Goal: Navigation & Orientation: Find specific page/section

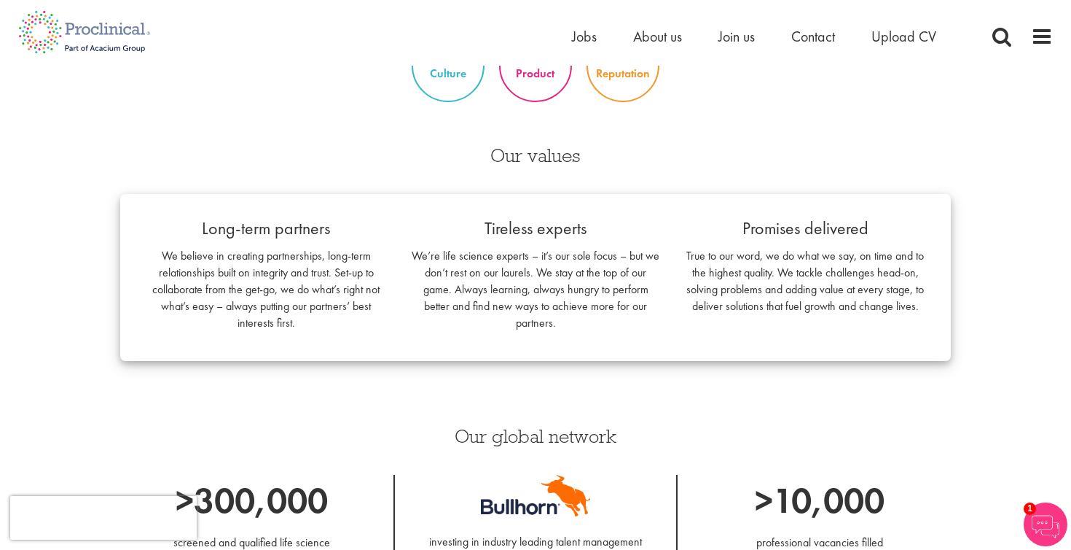
scroll to position [929, 0]
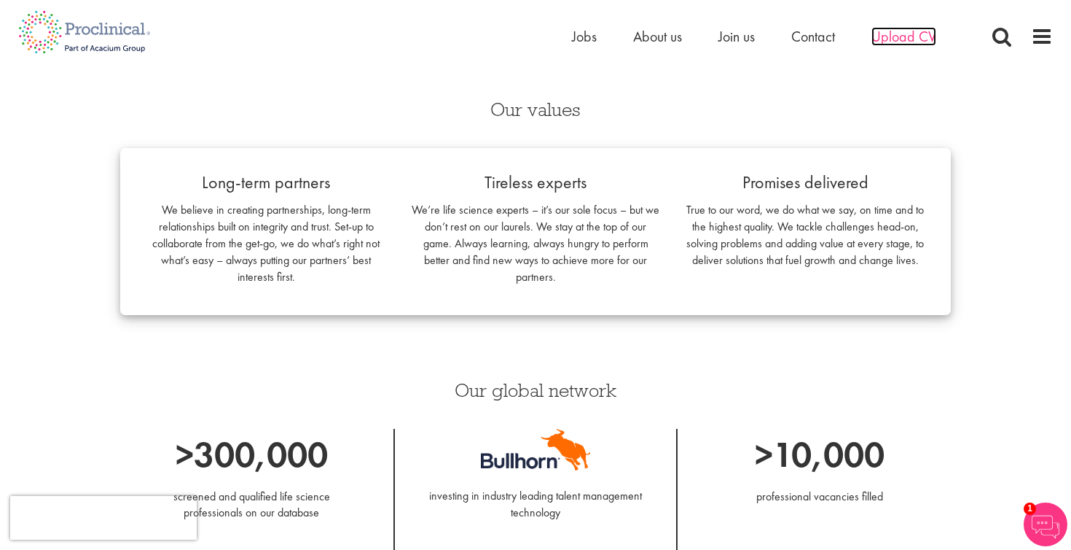
click at [918, 41] on span "Upload CV" at bounding box center [904, 36] width 65 height 19
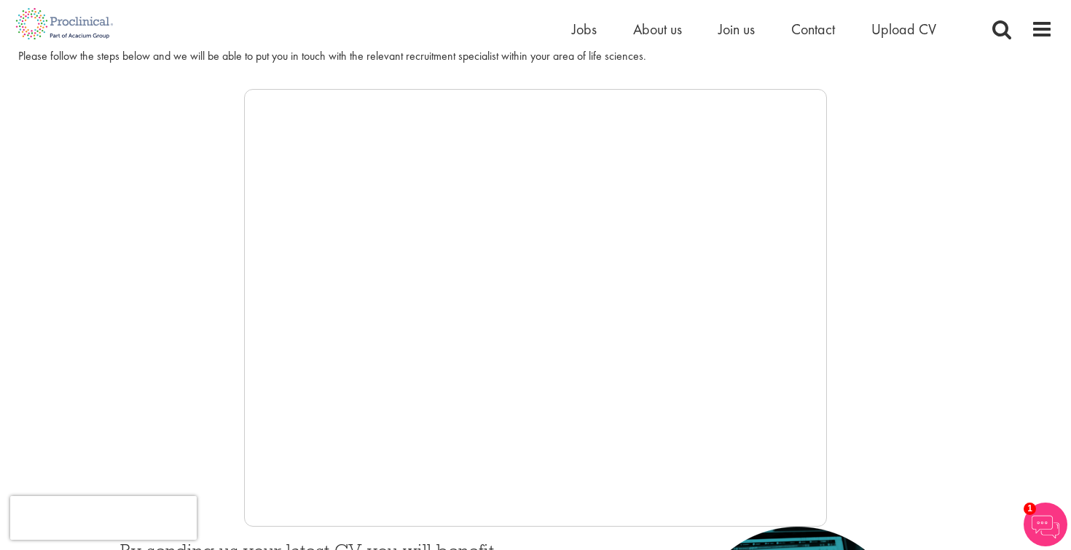
scroll to position [211, 0]
click at [577, 28] on span "Jobs" at bounding box center [584, 29] width 25 height 19
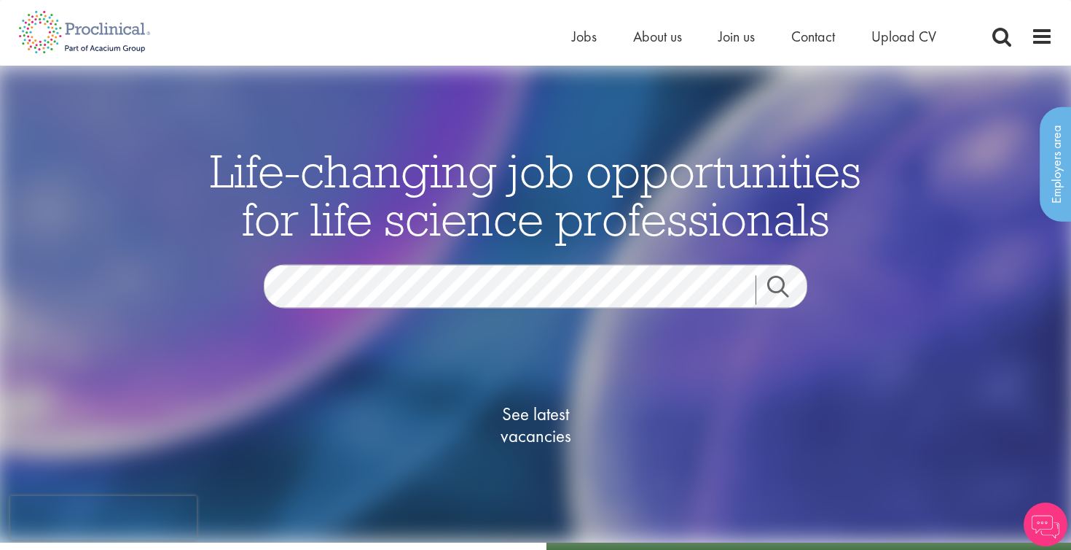
click at [520, 423] on span "See latest vacancies" at bounding box center [536, 424] width 146 height 44
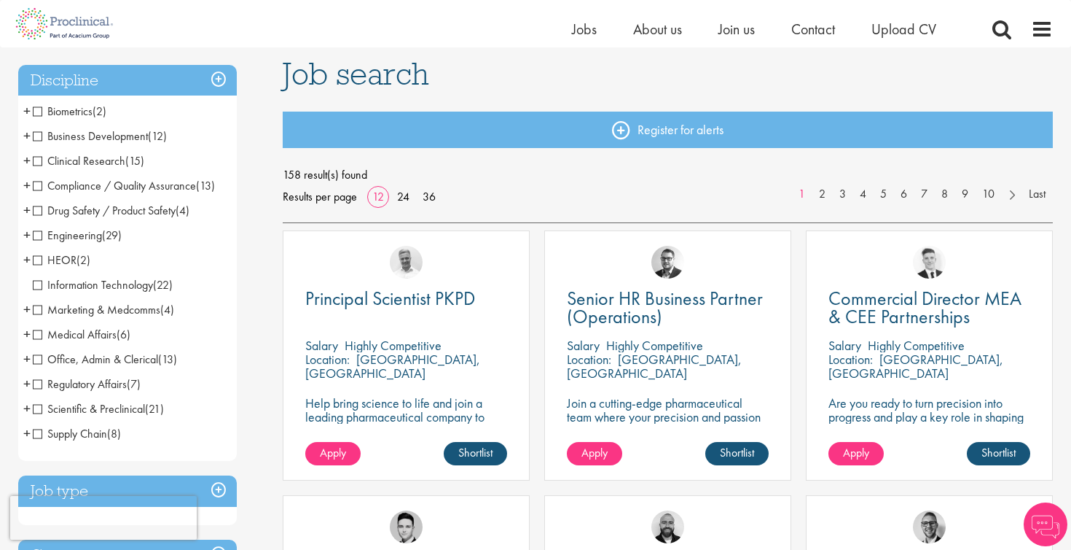
scroll to position [94, 0]
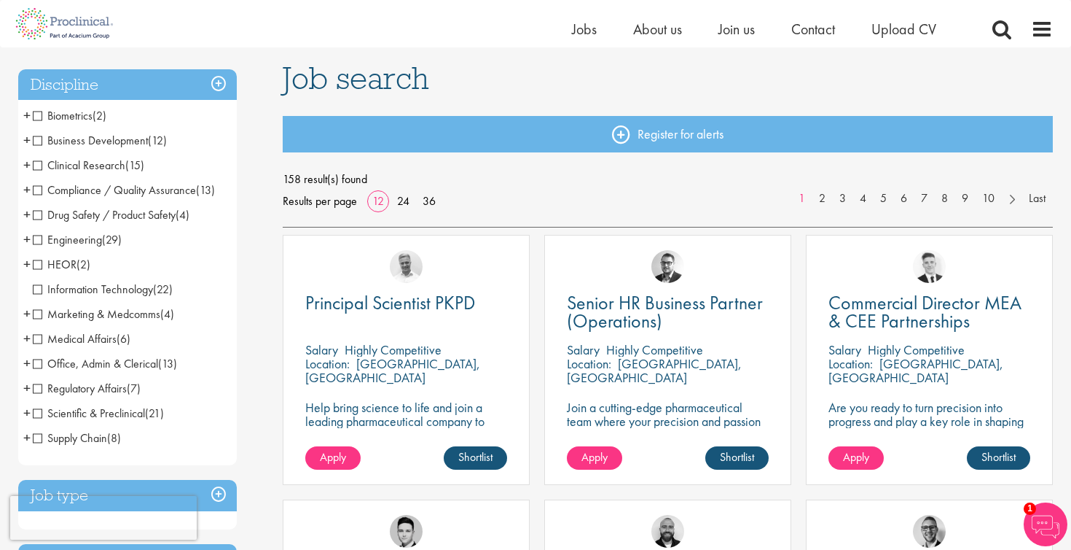
click at [71, 337] on span "Medical Affairs" at bounding box center [75, 338] width 84 height 15
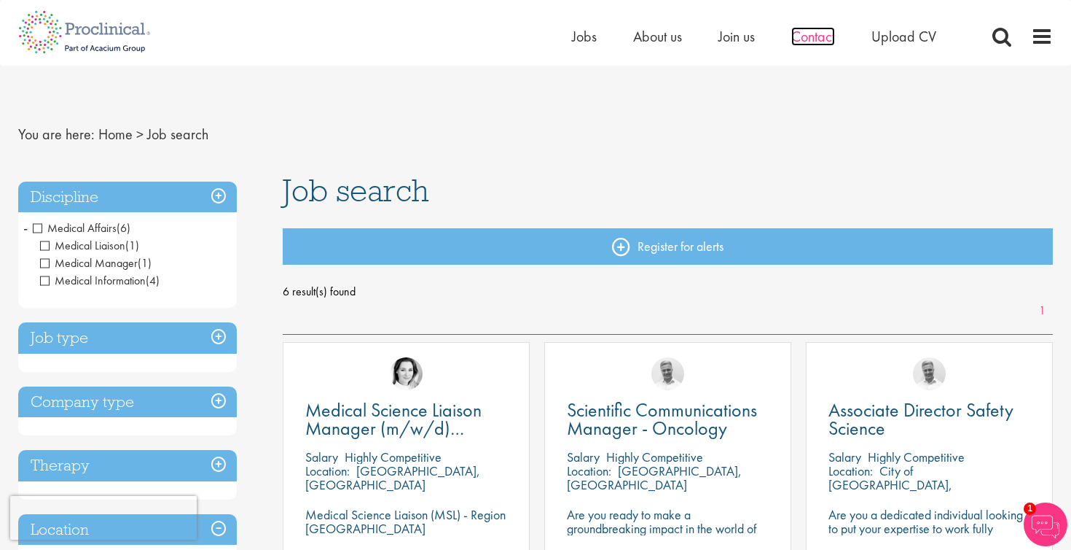
click at [813, 40] on span "Contact" at bounding box center [814, 36] width 44 height 19
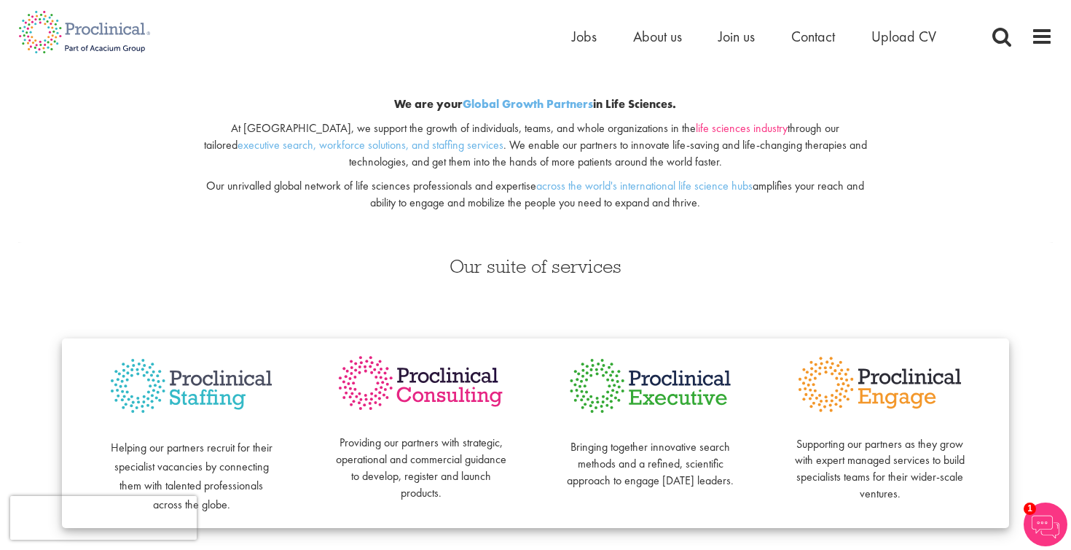
scroll to position [141, 0]
